Goal: Navigation & Orientation: Find specific page/section

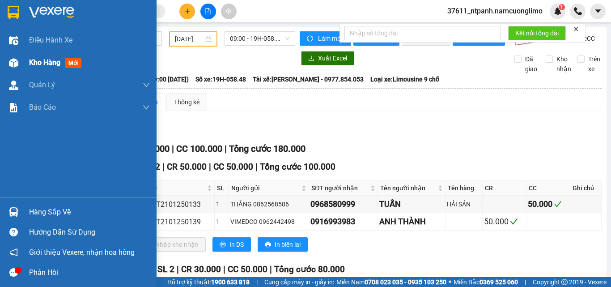
click at [46, 64] on span "Kho hàng" at bounding box center [44, 62] width 31 height 8
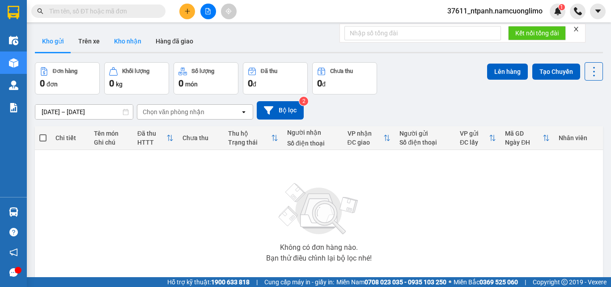
click at [128, 47] on button "Kho nhận" at bounding box center [128, 40] width 42 height 21
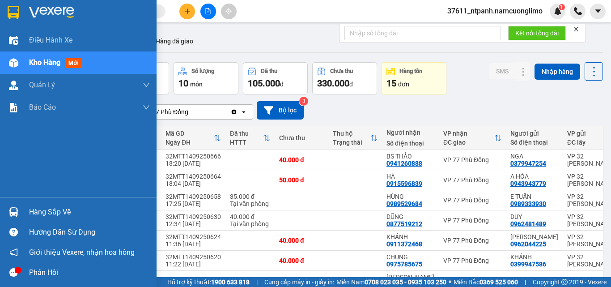
click at [60, 215] on div "Hàng sắp về" at bounding box center [89, 211] width 121 height 13
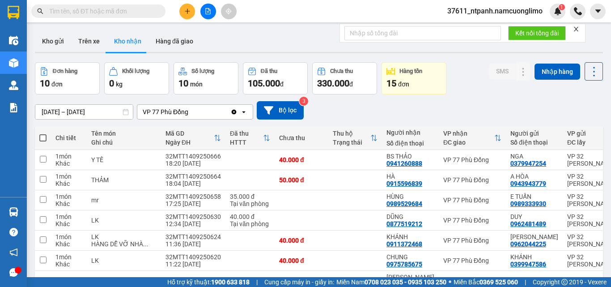
click at [405, 109] on section "Kết quả tìm kiếm ( 0 ) Bộ lọc No Data 37611_ntpanh.namcuonglimo 1 Điều hành xe …" at bounding box center [305, 143] width 611 height 287
